Goal: Information Seeking & Learning: Learn about a topic

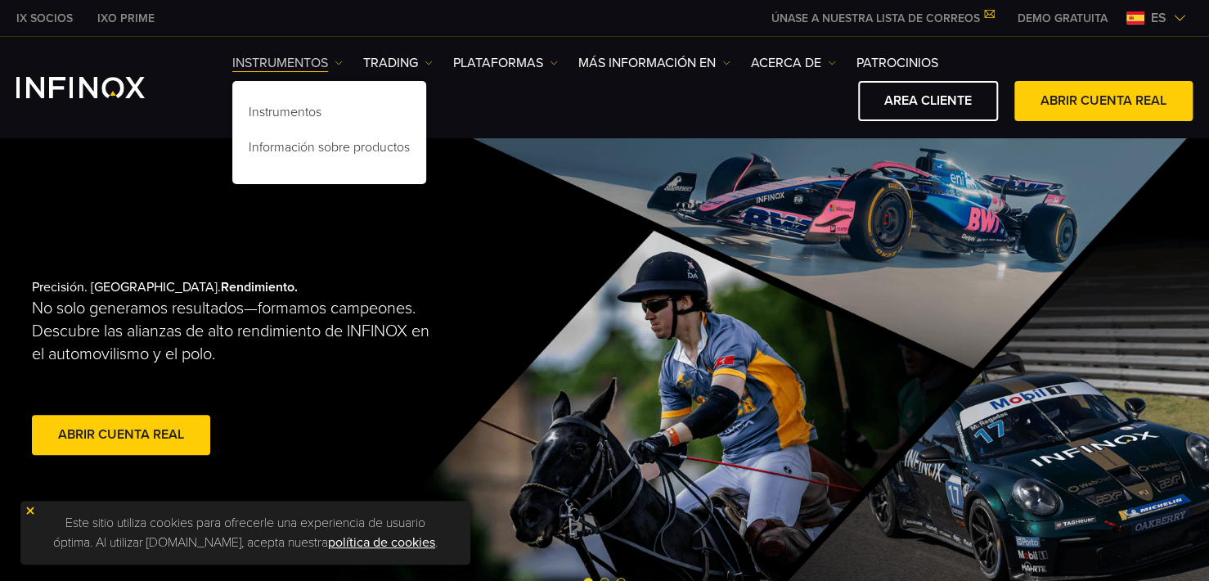
click at [286, 61] on link "Instrumentos" at bounding box center [287, 63] width 110 height 20
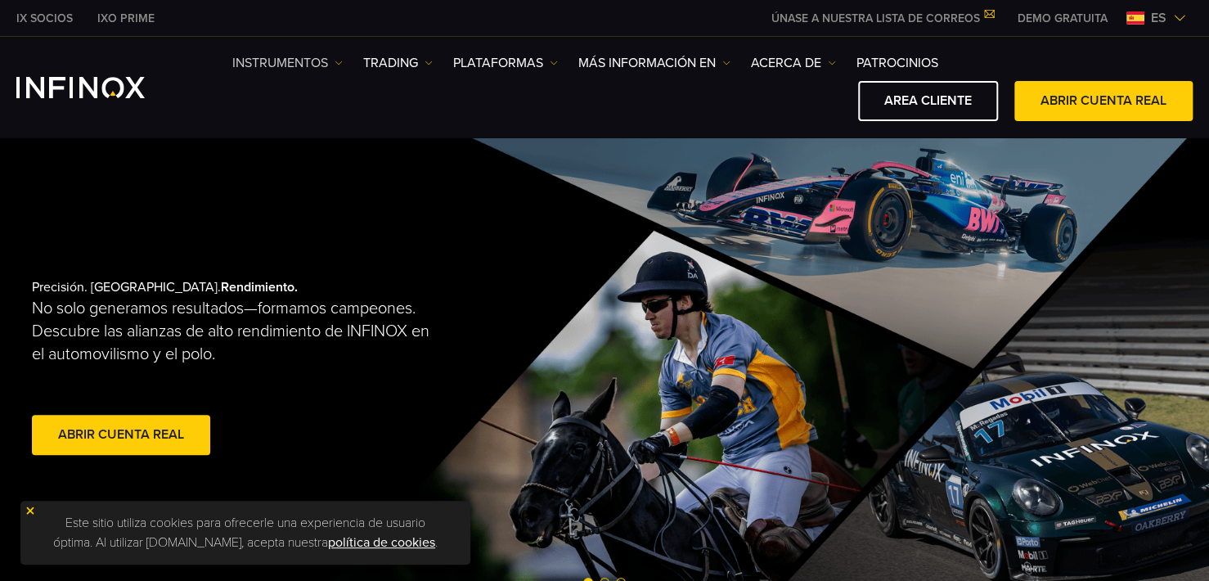
click at [286, 61] on link "Instrumentos" at bounding box center [287, 63] width 110 height 20
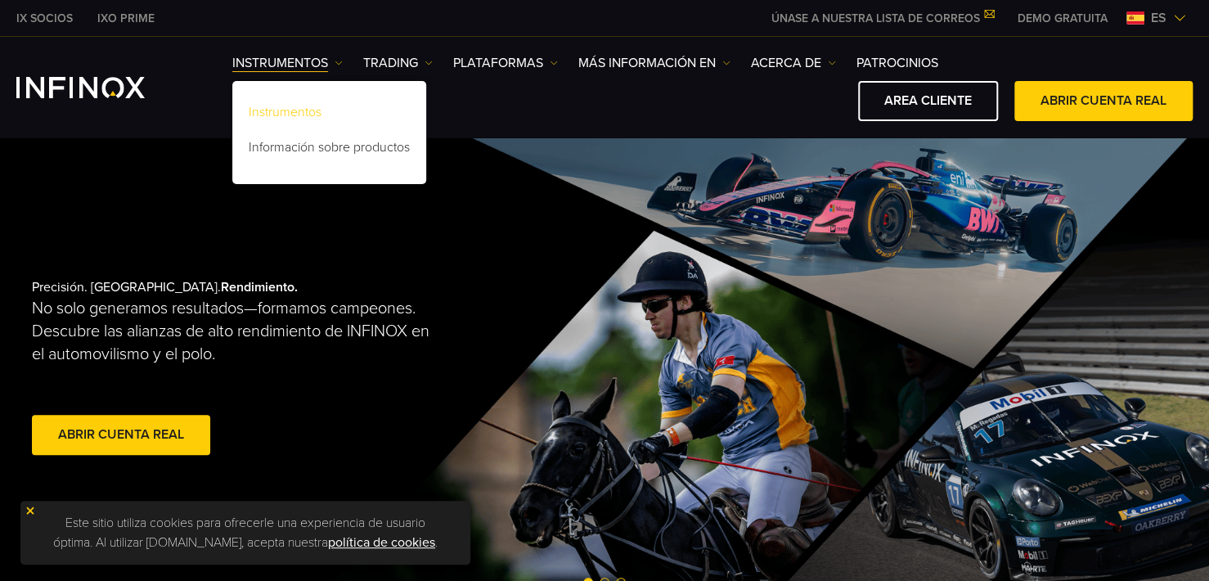
click at [298, 113] on link "Instrumentos" at bounding box center [329, 114] width 194 height 35
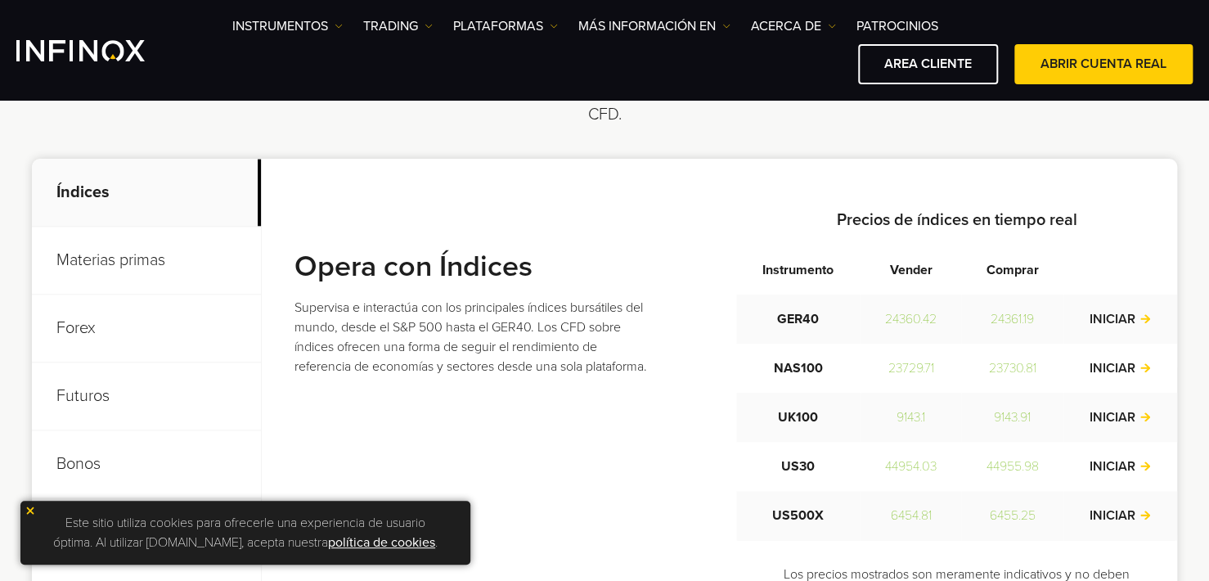
scroll to position [654, 0]
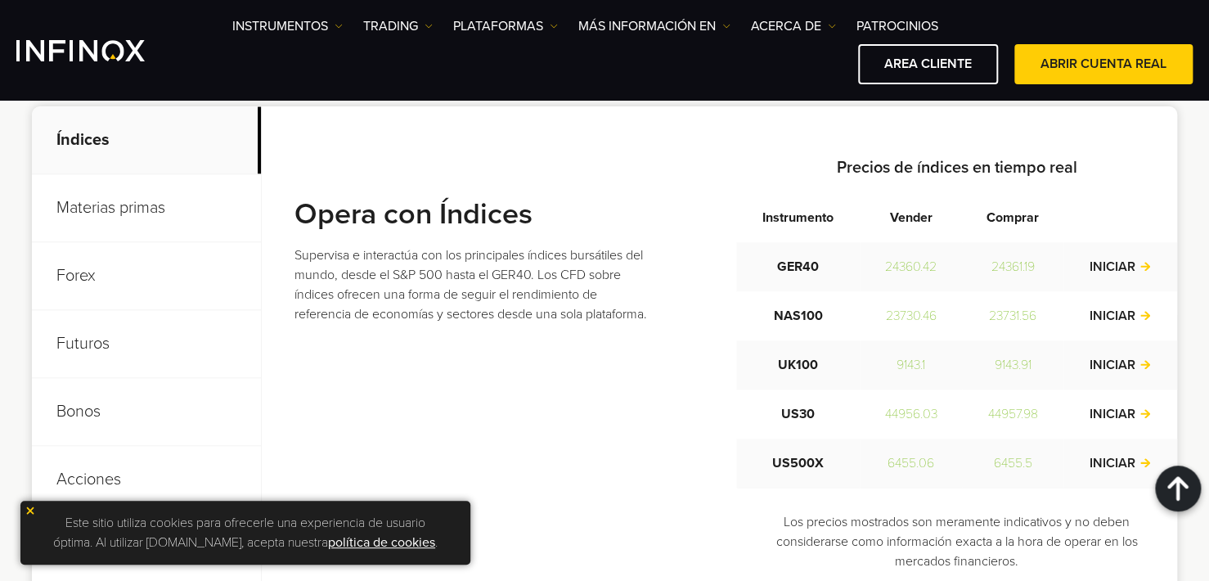
click at [150, 204] on p "Materias primas" at bounding box center [146, 208] width 229 height 68
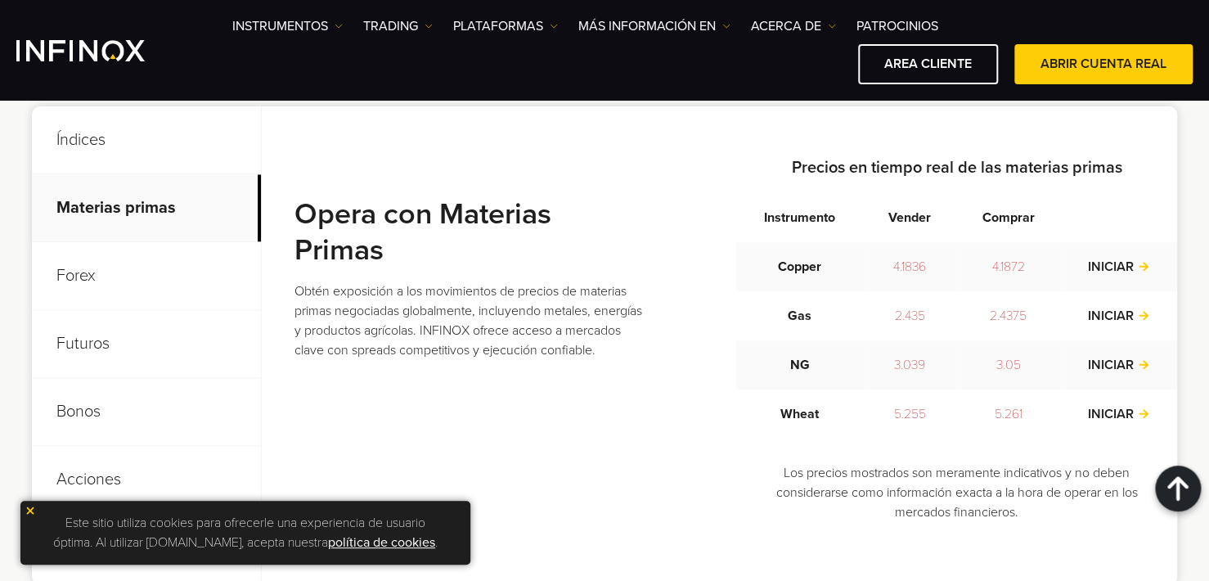
click at [59, 271] on p "Forex" at bounding box center [146, 276] width 229 height 68
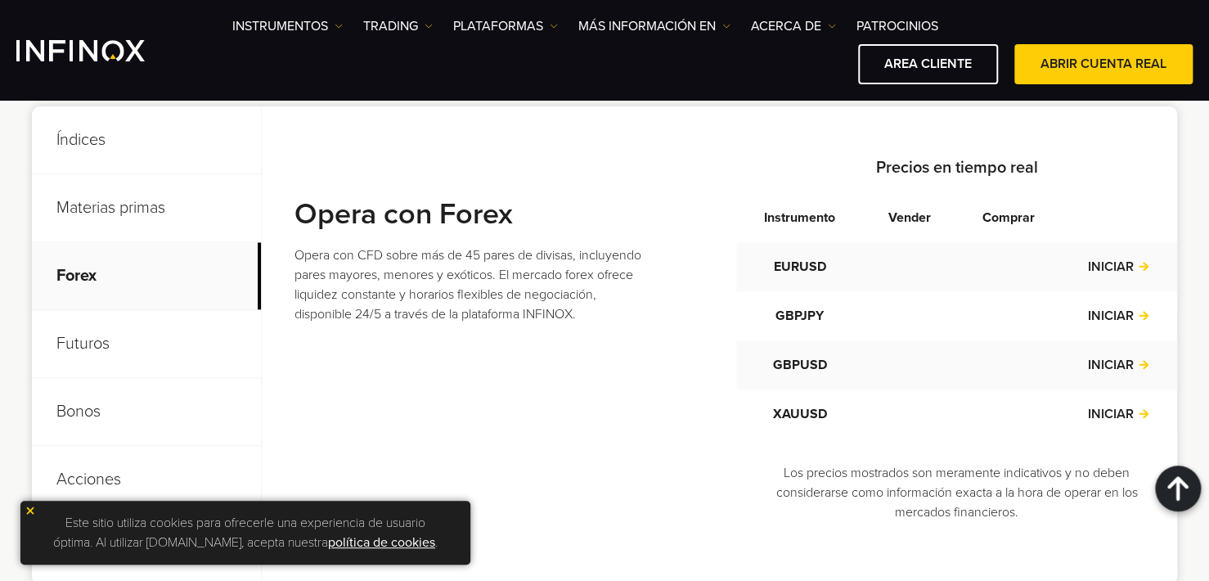
scroll to position [0, 0]
click at [75, 346] on p "Futuros" at bounding box center [146, 344] width 229 height 68
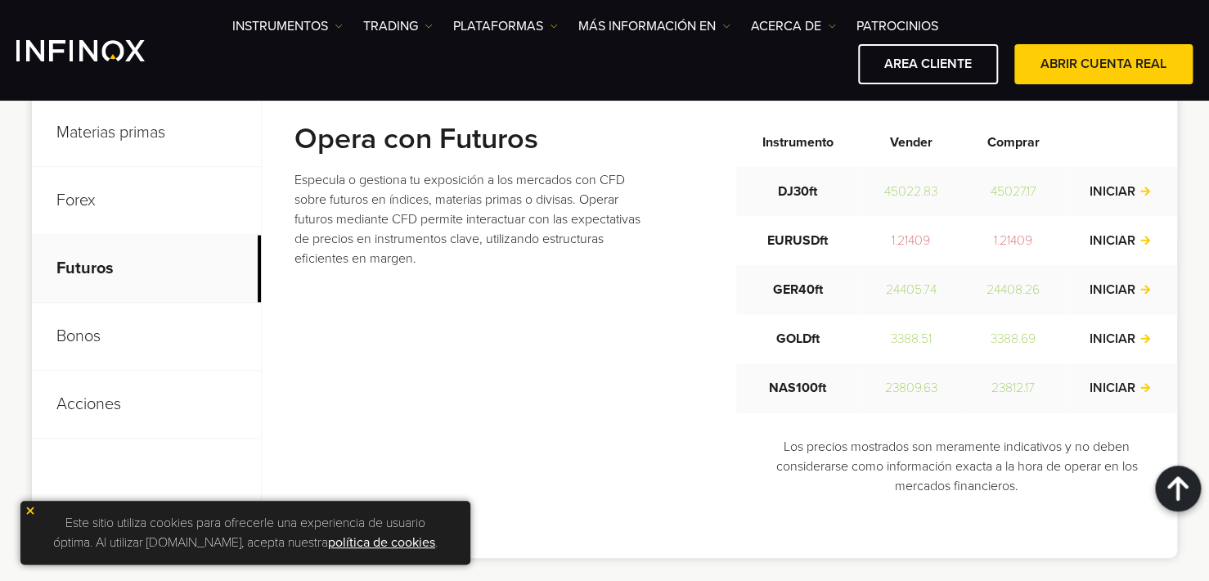
scroll to position [736, 0]
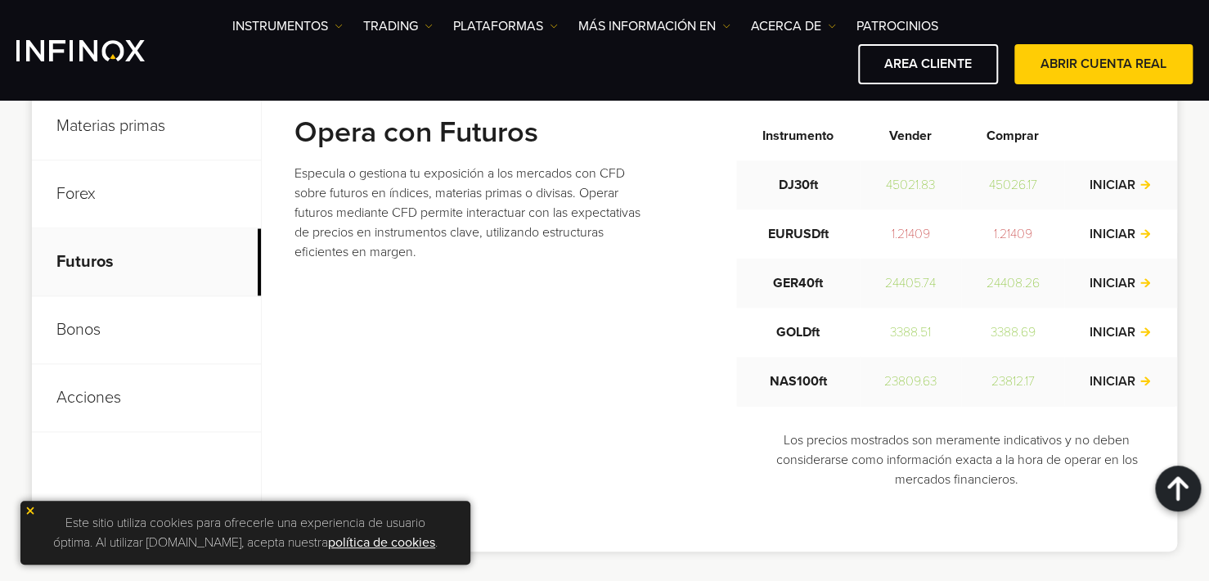
click at [72, 326] on p "Bonos" at bounding box center [146, 330] width 229 height 68
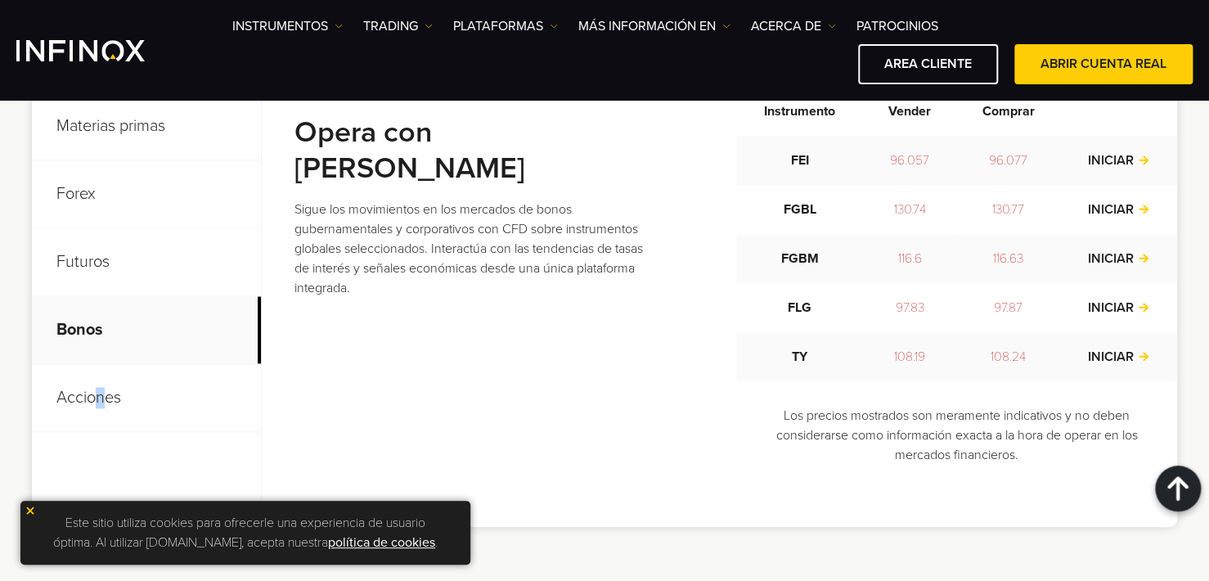
click at [101, 406] on p "Acciones" at bounding box center [146, 398] width 229 height 68
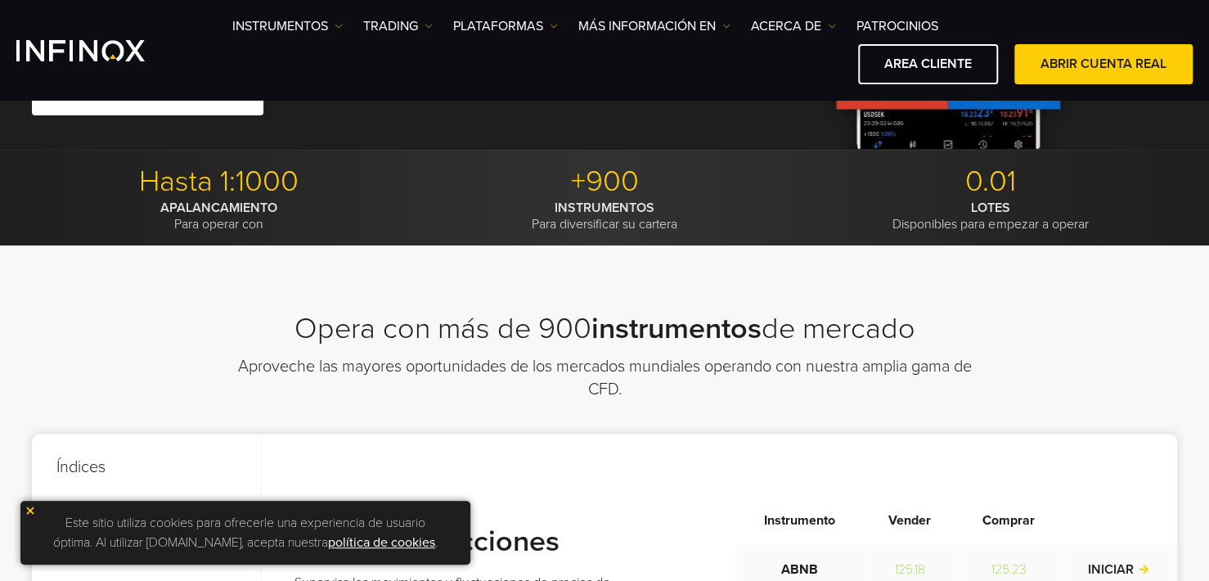
scroll to position [0, 0]
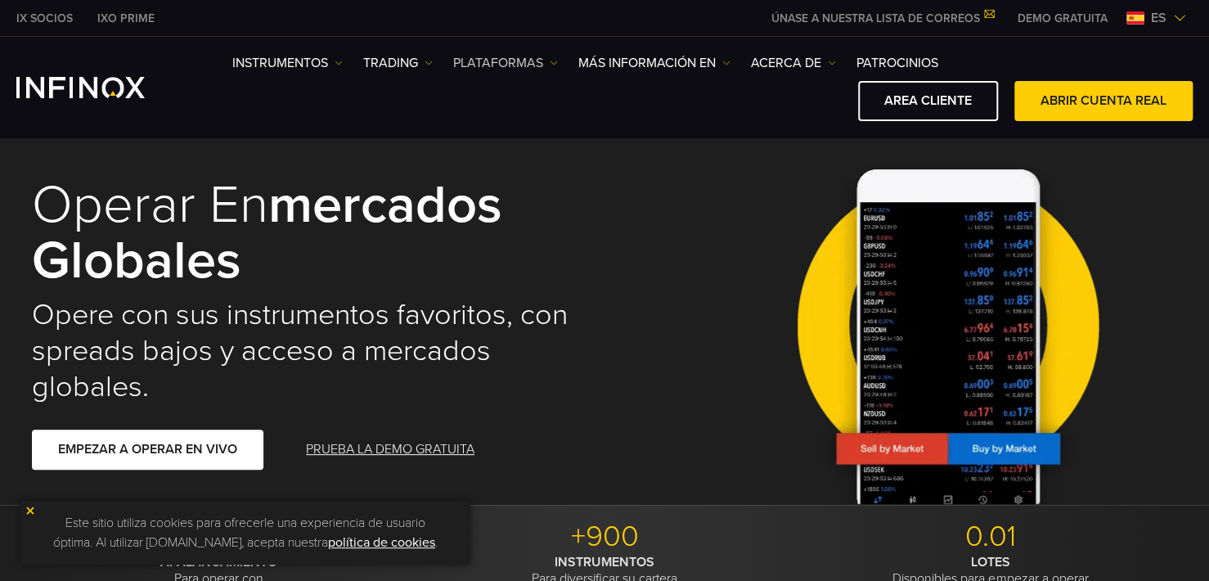
click at [550, 63] on img at bounding box center [554, 63] width 8 height 8
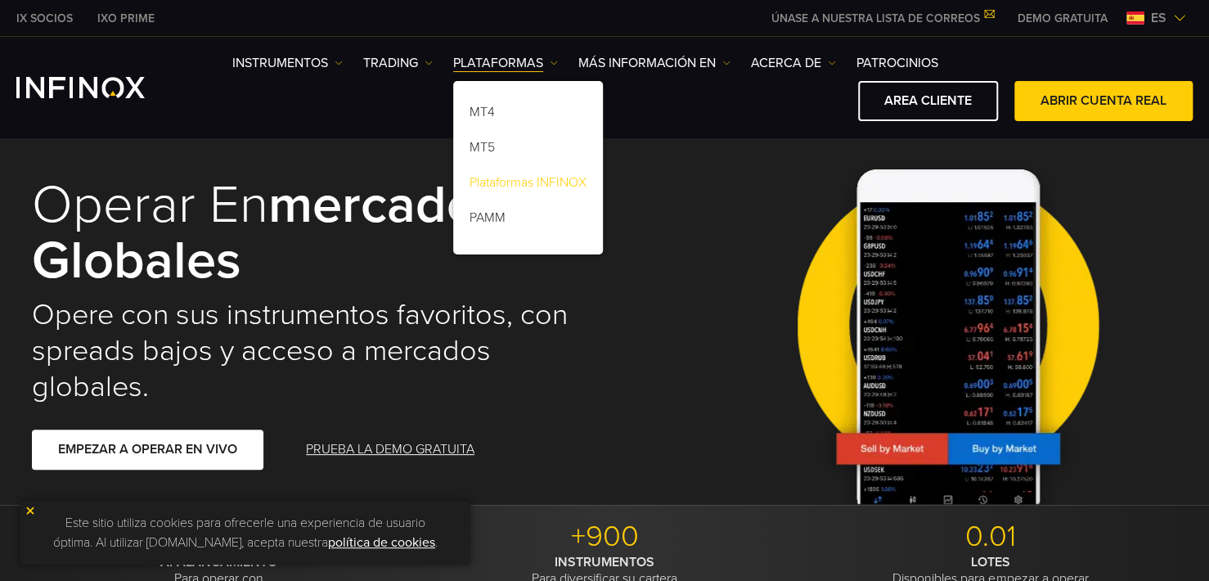
click at [537, 181] on link "Plataformas INFINOX" at bounding box center [528, 185] width 150 height 35
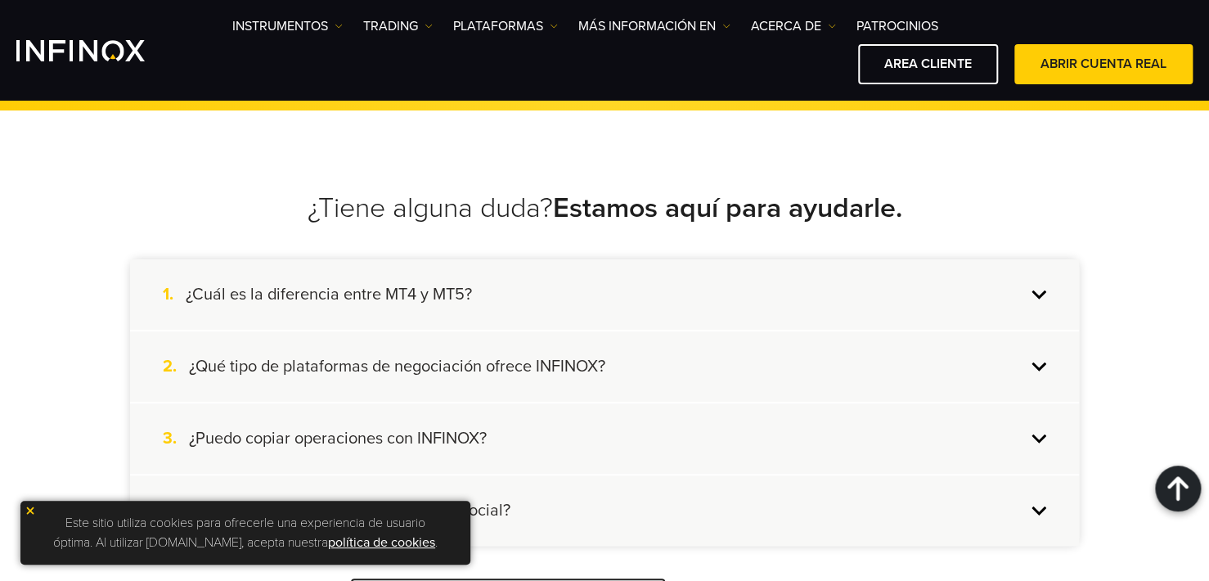
scroll to position [3435, 0]
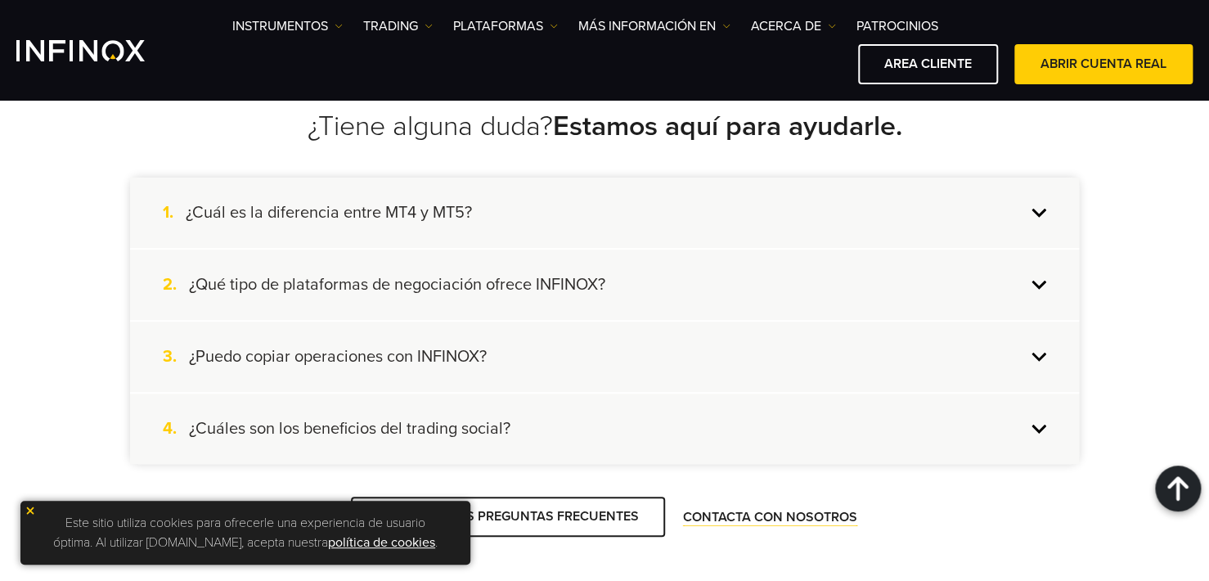
click at [420, 280] on h4 "¿Qué tipo de plataformas de negociación ofrece INFINOX?" at bounding box center [397, 284] width 416 height 21
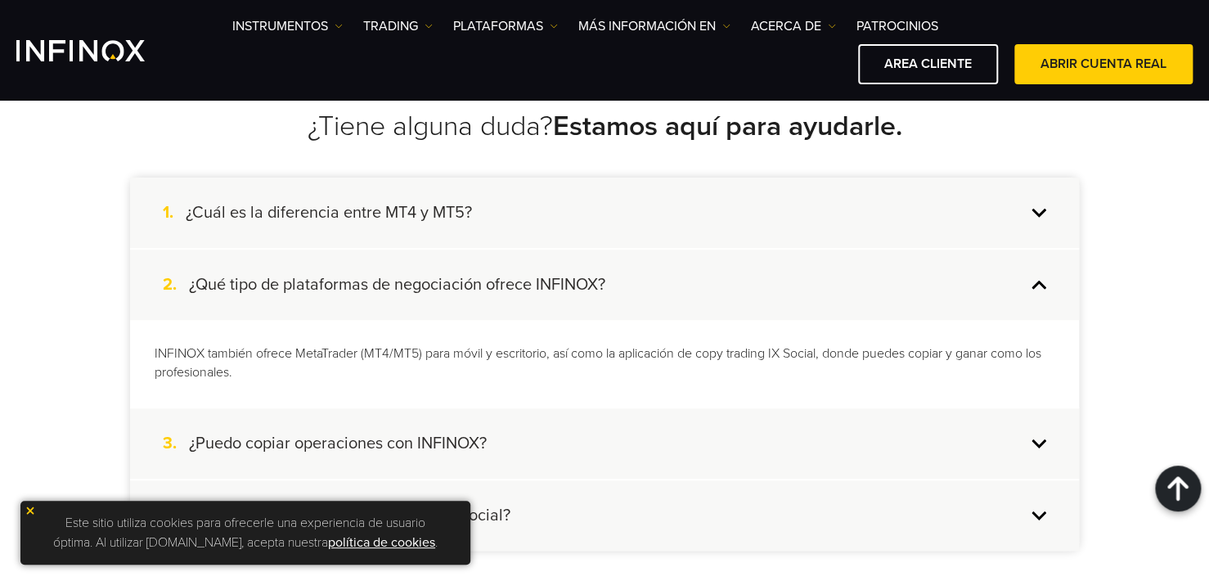
scroll to position [0, 0]
click at [420, 280] on h4 "¿Qué tipo de plataformas de negociación ofrece INFINOX?" at bounding box center [397, 284] width 416 height 21
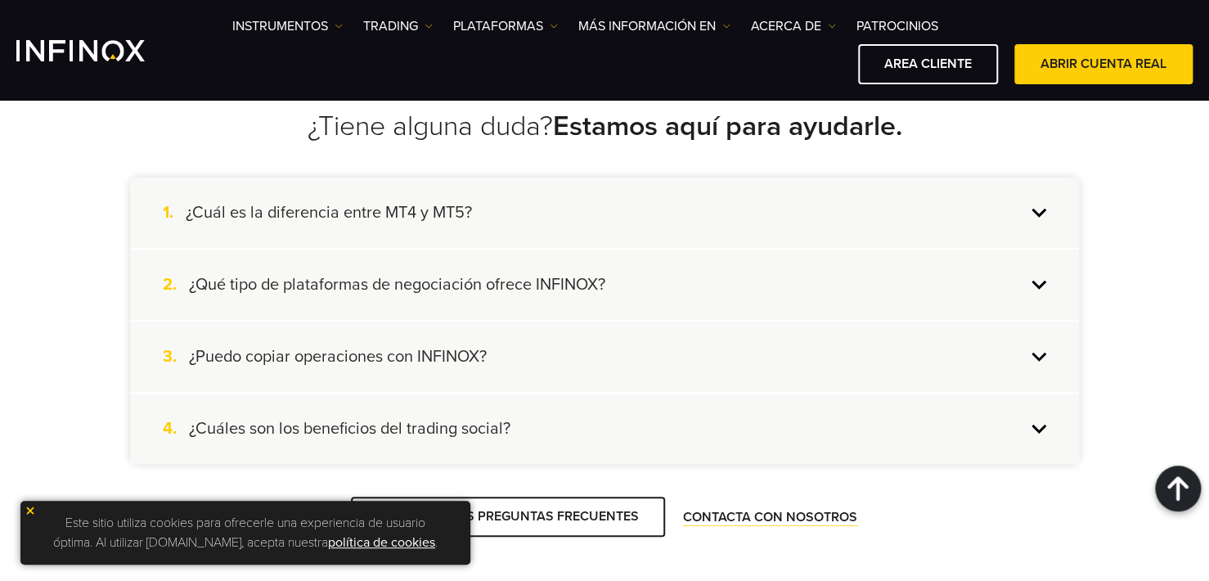
scroll to position [3517, 0]
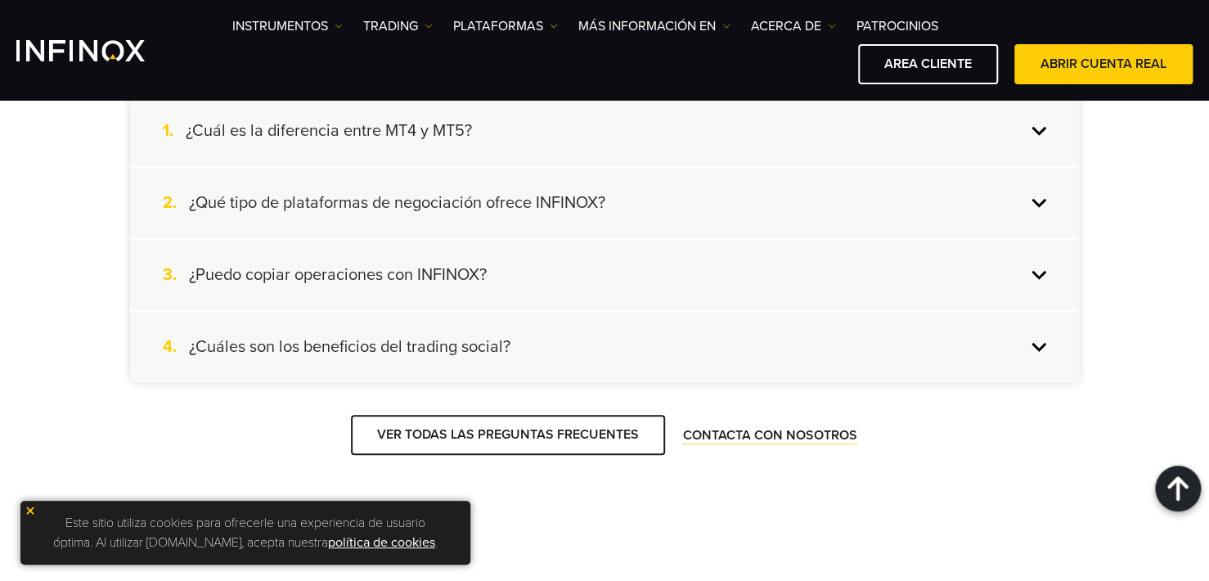
click at [420, 280] on h4 "¿Puedo copiar operaciones con INFINOX?" at bounding box center [338, 274] width 298 height 21
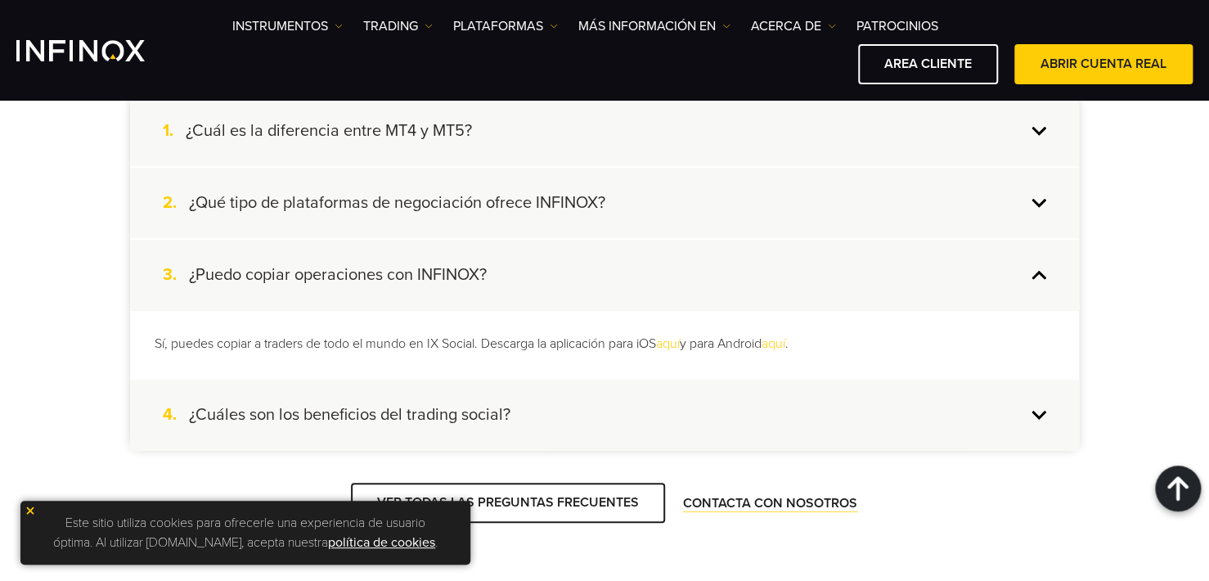
click at [420, 280] on h4 "¿Puedo copiar operaciones con INFINOX?" at bounding box center [338, 274] width 298 height 21
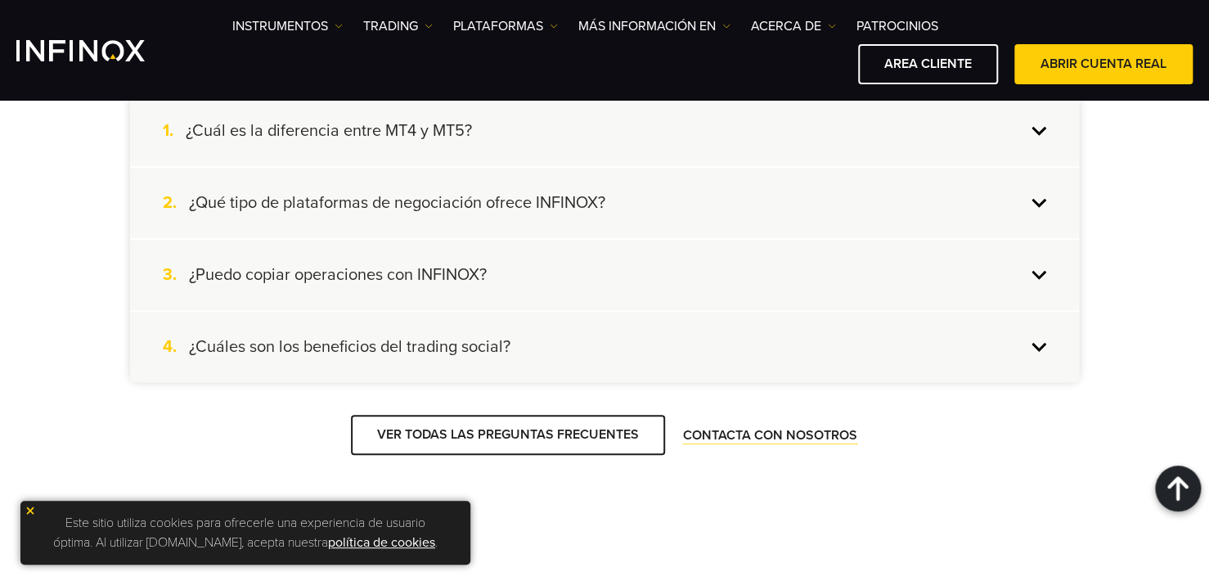
click at [437, 337] on h4 "¿Cuáles son los beneficios del trading social?" at bounding box center [349, 346] width 321 height 21
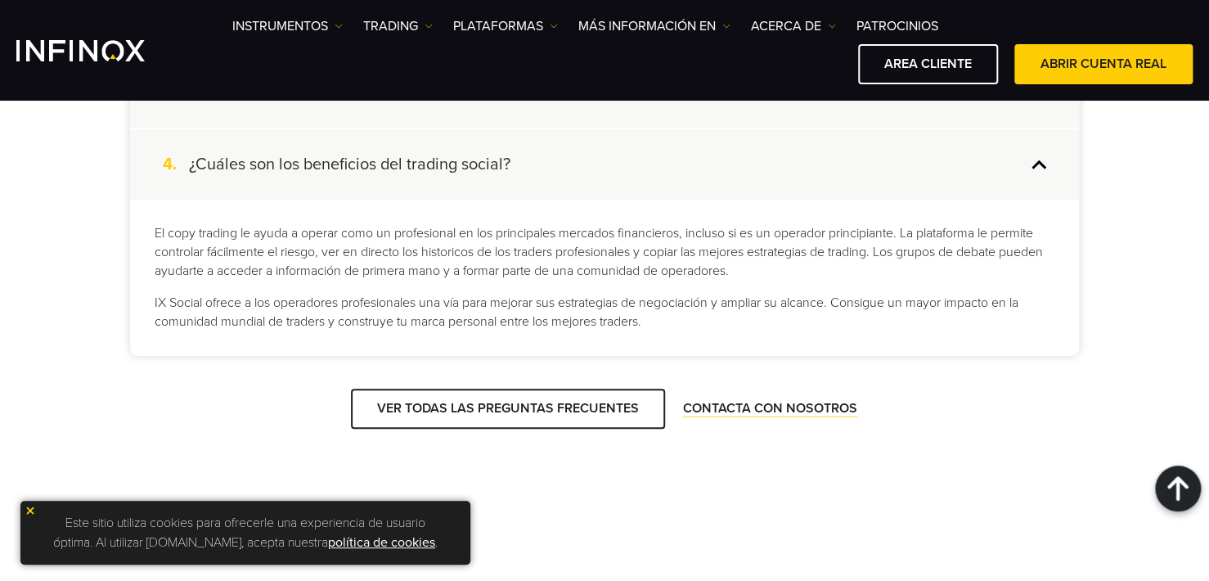
scroll to position [3680, 0]
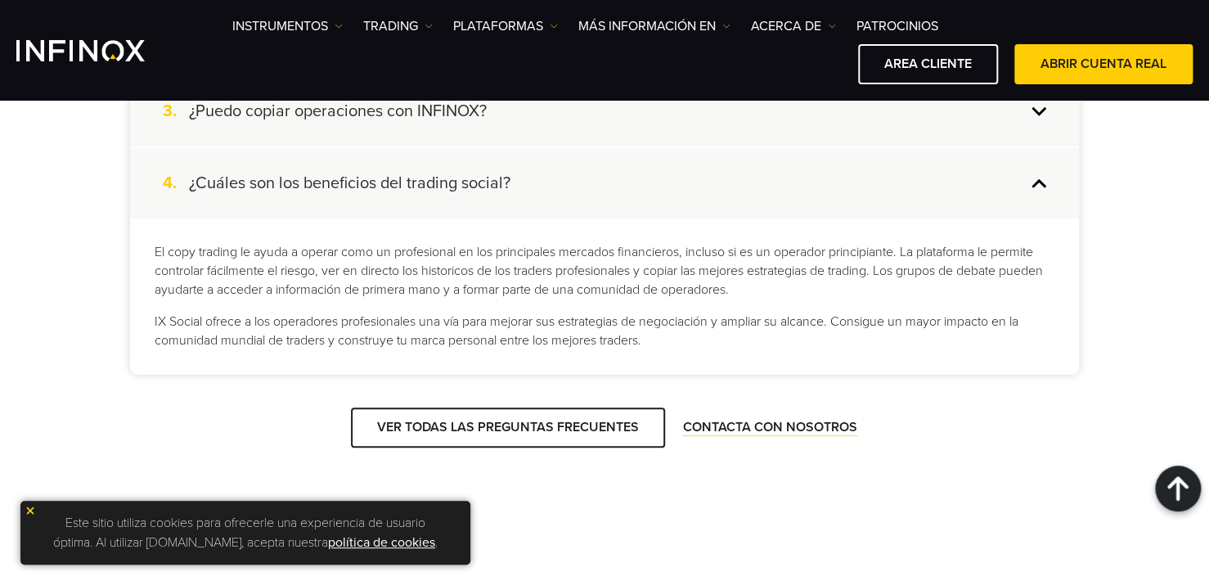
click at [478, 182] on h4 "¿Cuáles son los beneficios del trading social?" at bounding box center [349, 183] width 321 height 21
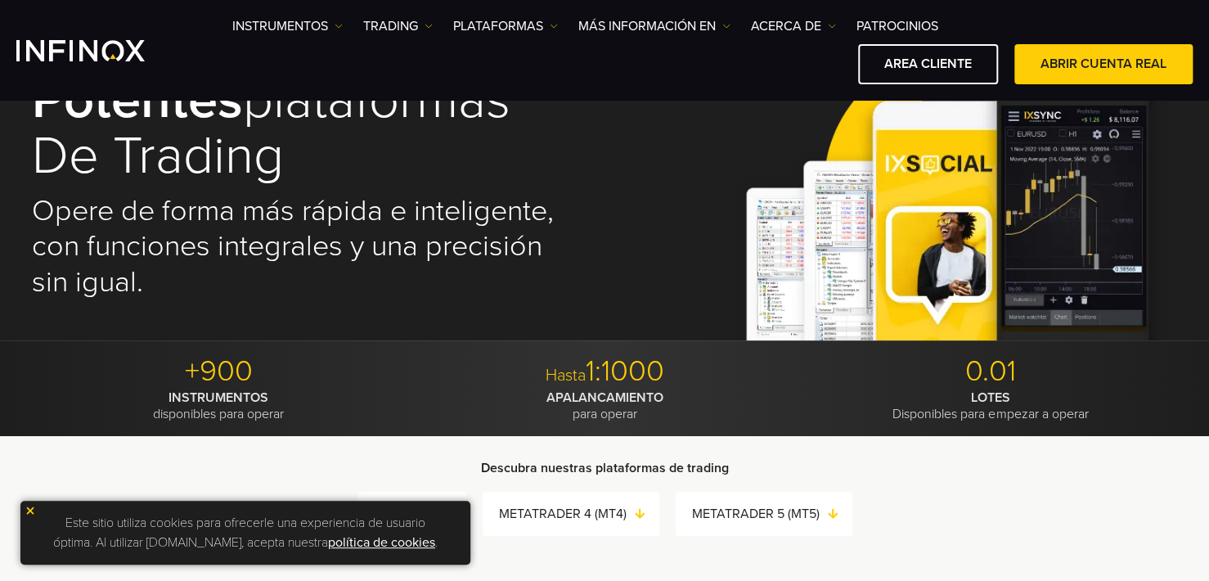
scroll to position [0, 0]
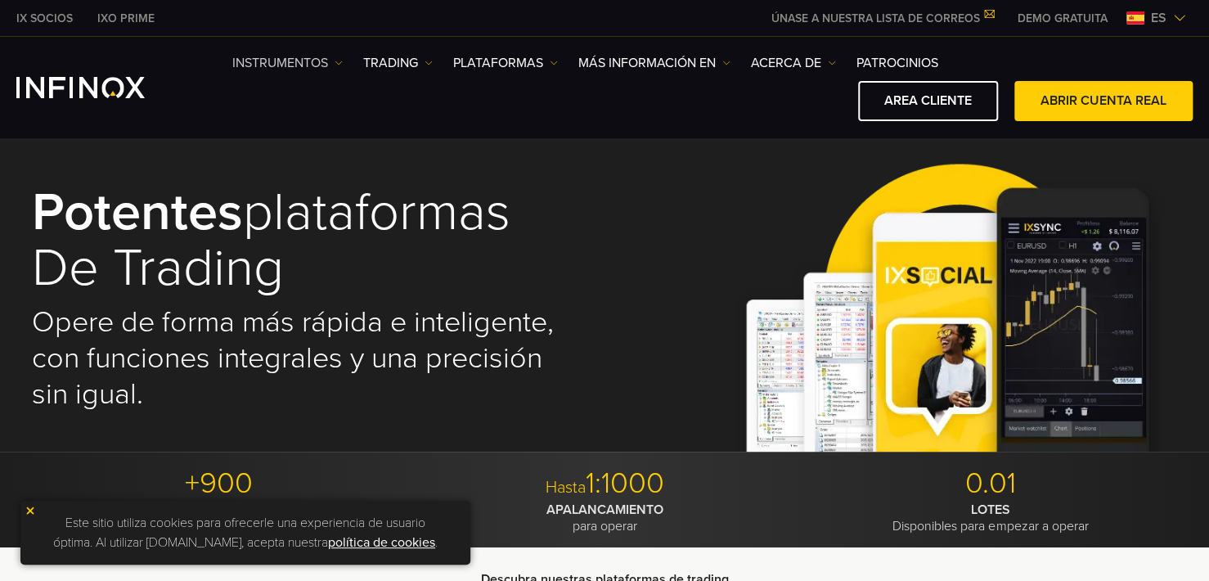
click at [319, 58] on link "Instrumentos" at bounding box center [287, 63] width 110 height 20
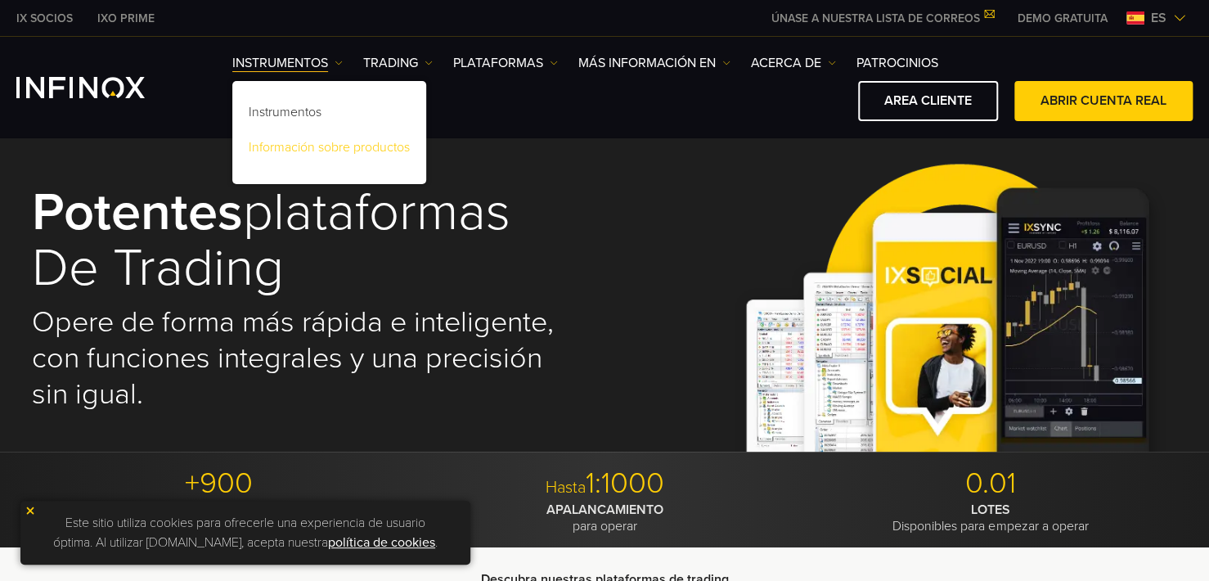
click at [303, 154] on link "Información sobre productos" at bounding box center [329, 149] width 194 height 35
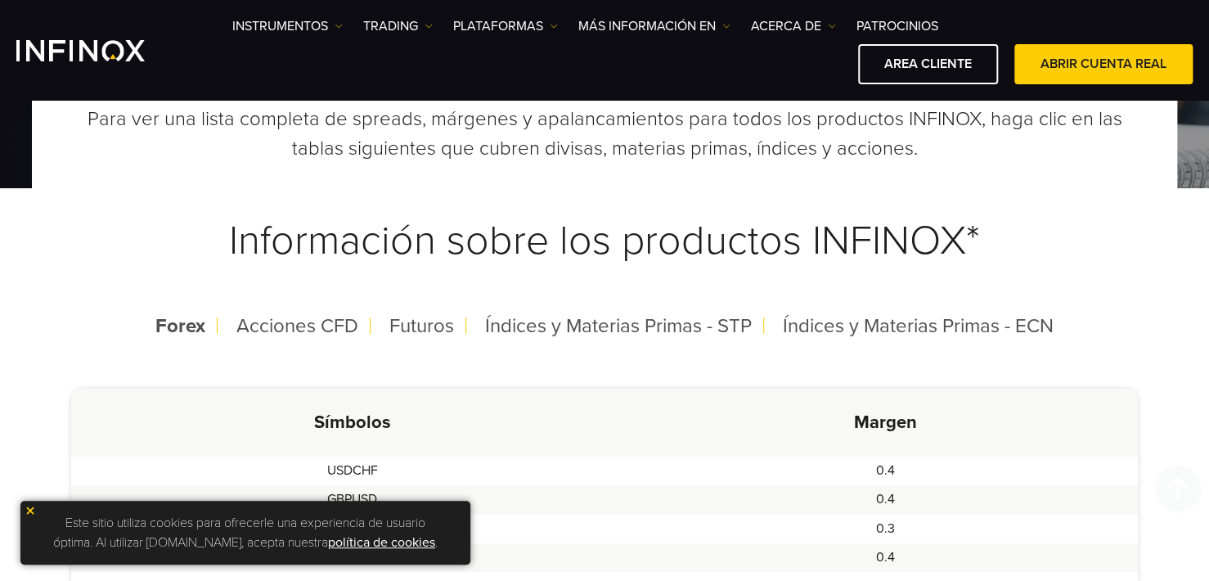
scroll to position [245, 0]
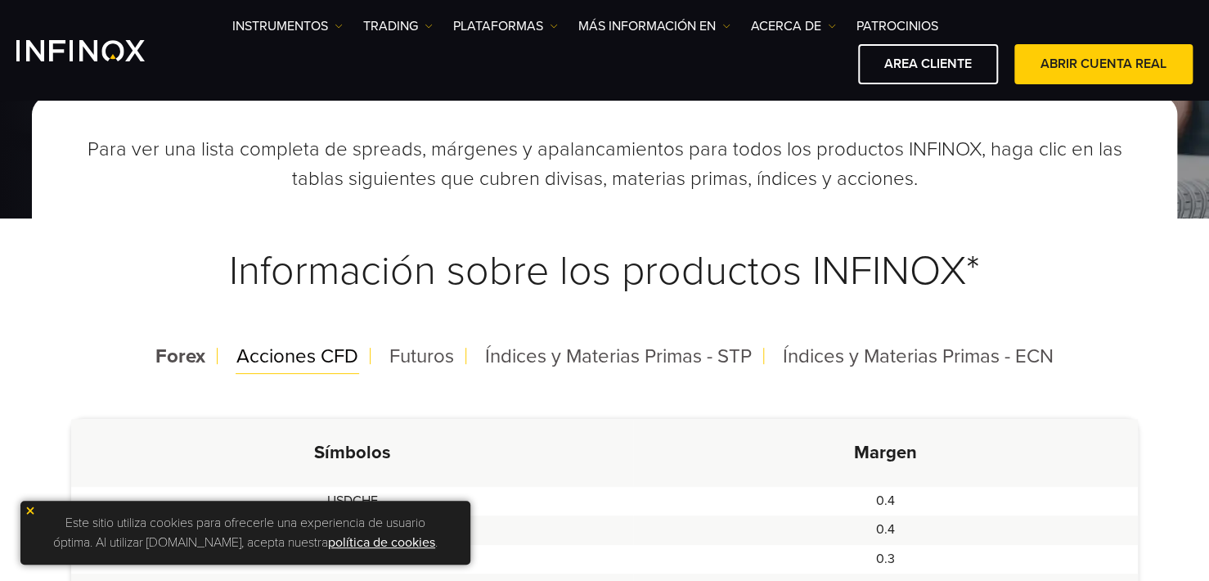
click at [311, 361] on span "Acciones CFD" at bounding box center [297, 356] width 122 height 24
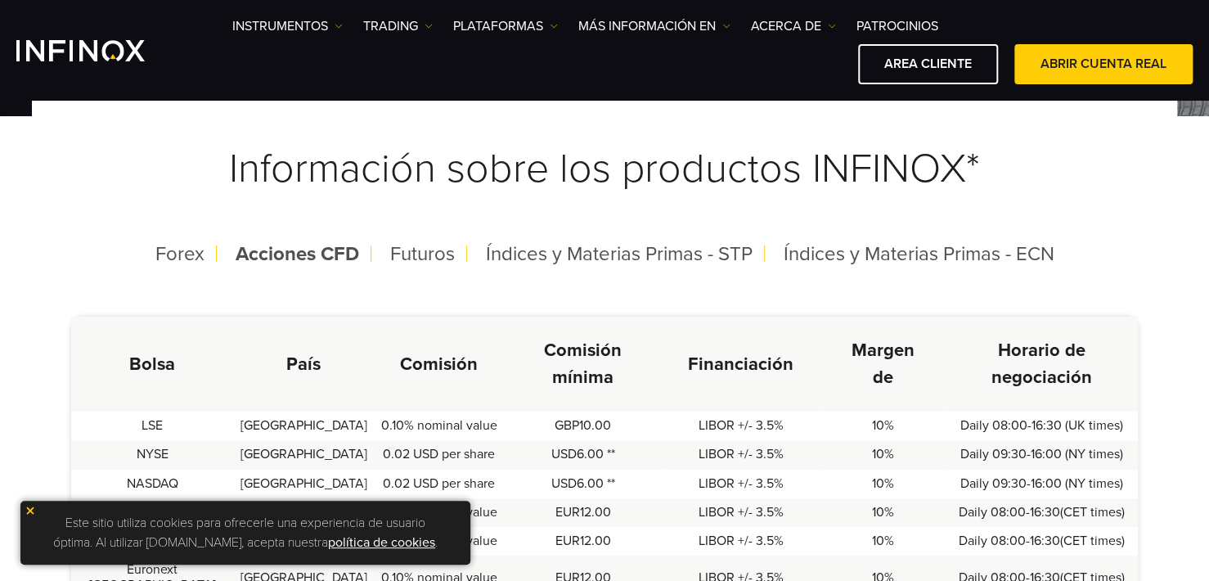
scroll to position [311, 0]
